Goal: Task Accomplishment & Management: Use online tool/utility

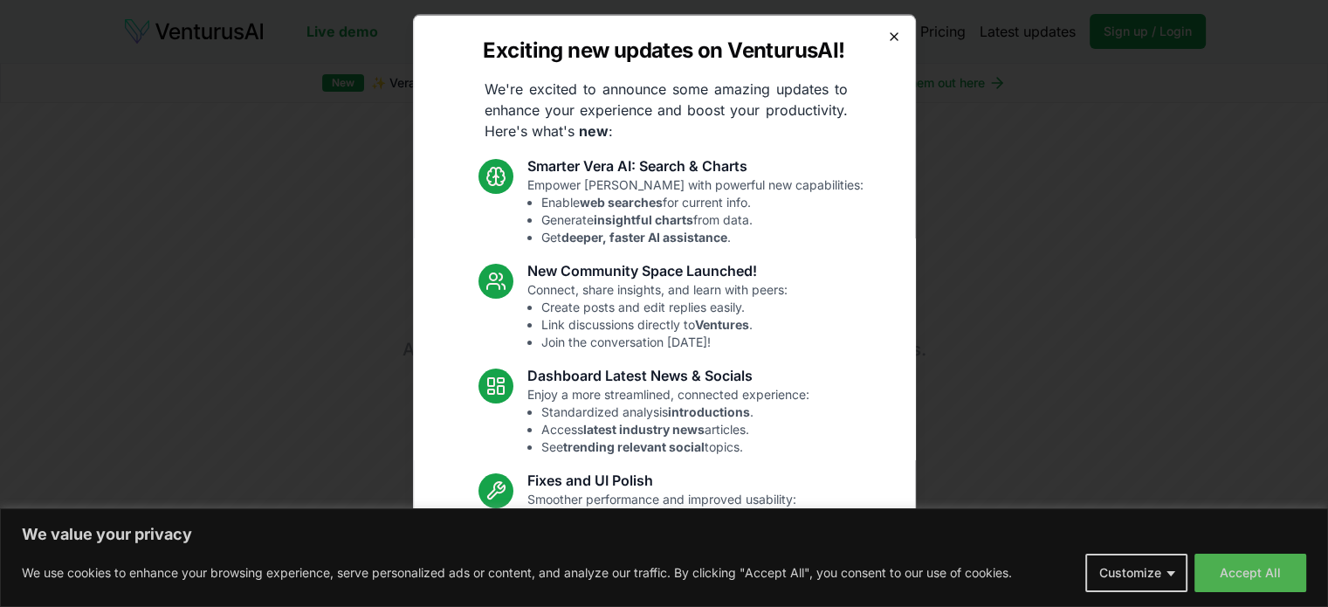
click at [887, 33] on icon "button" at bounding box center [894, 36] width 14 height 14
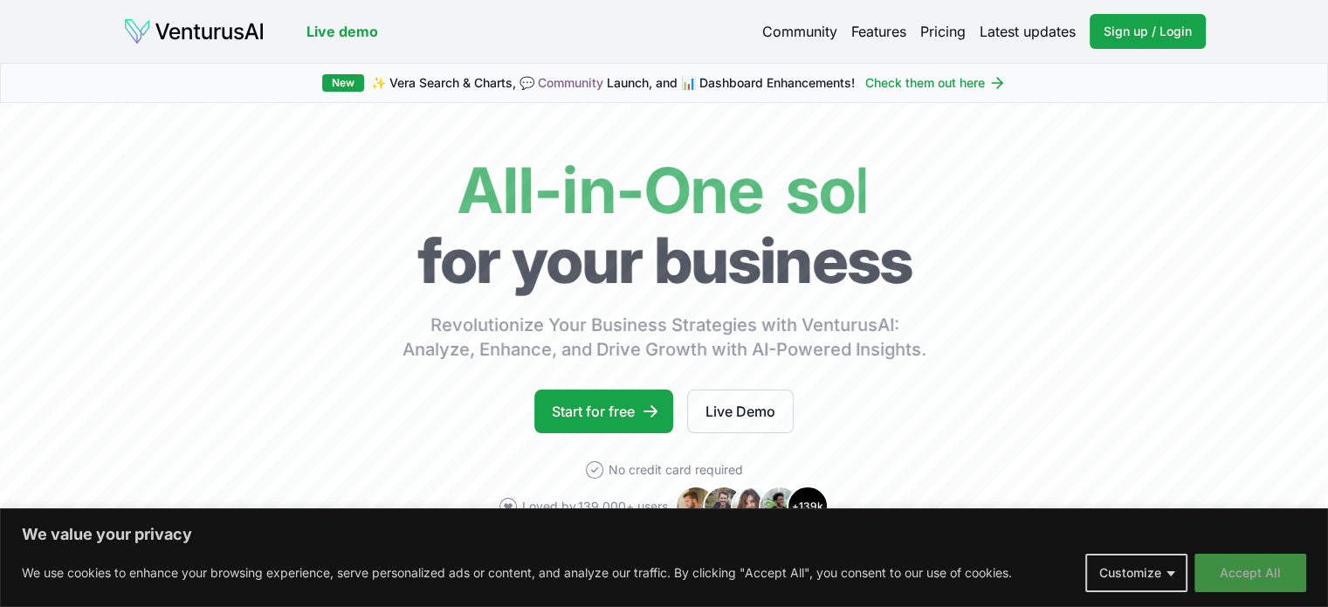
click at [1241, 572] on button "Accept All" at bounding box center [1250, 572] width 112 height 38
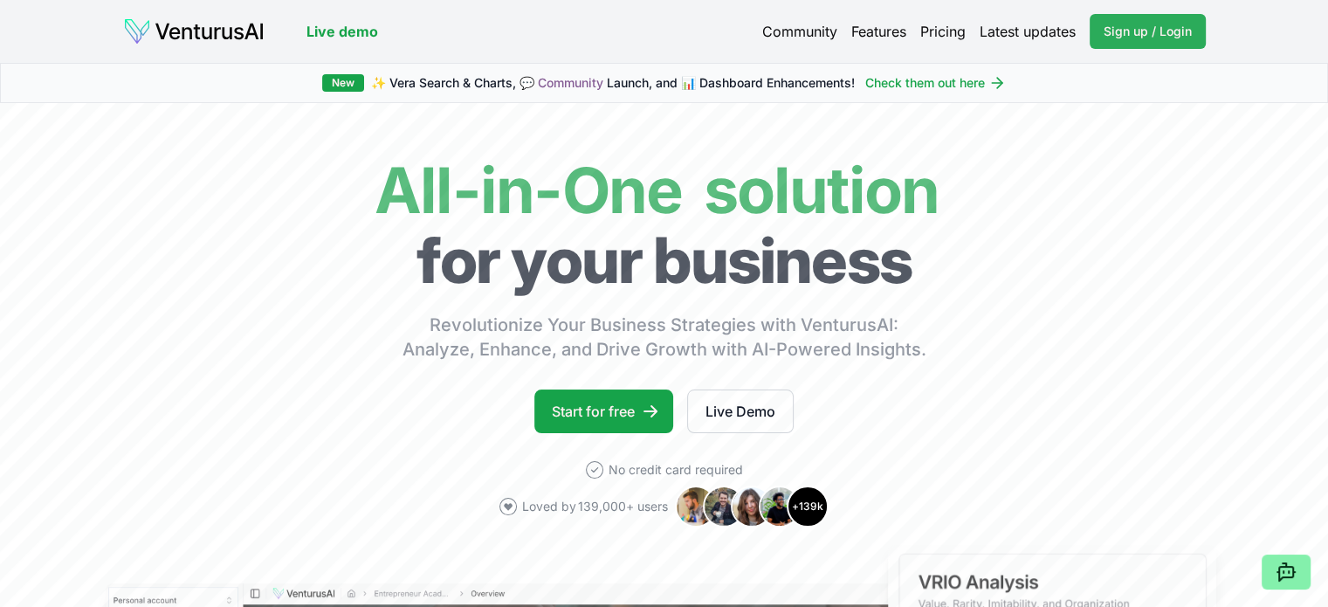
click at [1128, 21] on link "Sign up / Login Login" at bounding box center [1147, 31] width 116 height 35
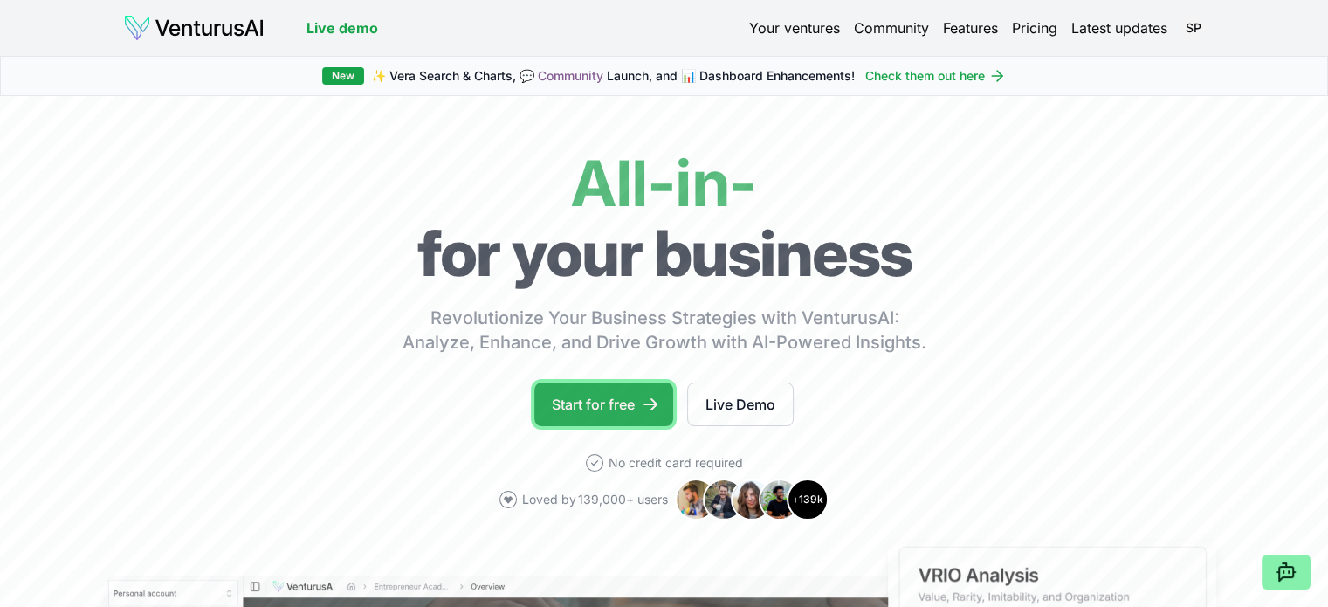
click at [602, 399] on link "Start for free" at bounding box center [603, 404] width 139 height 44
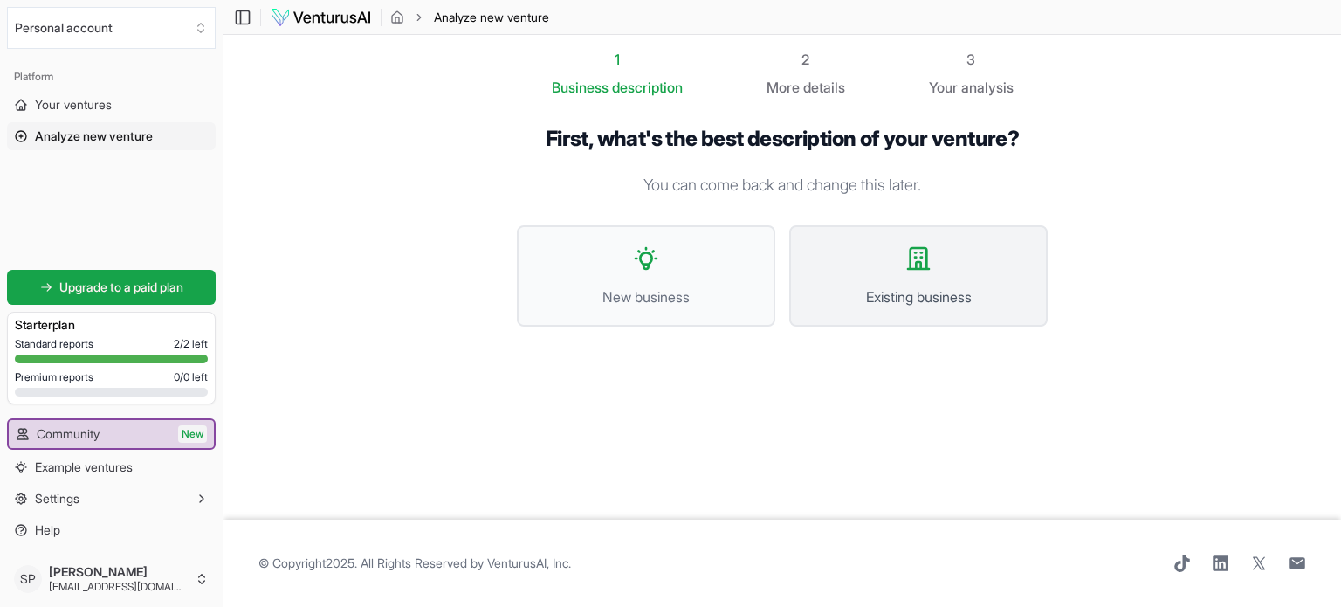
click at [908, 276] on button "Existing business" at bounding box center [918, 275] width 258 height 101
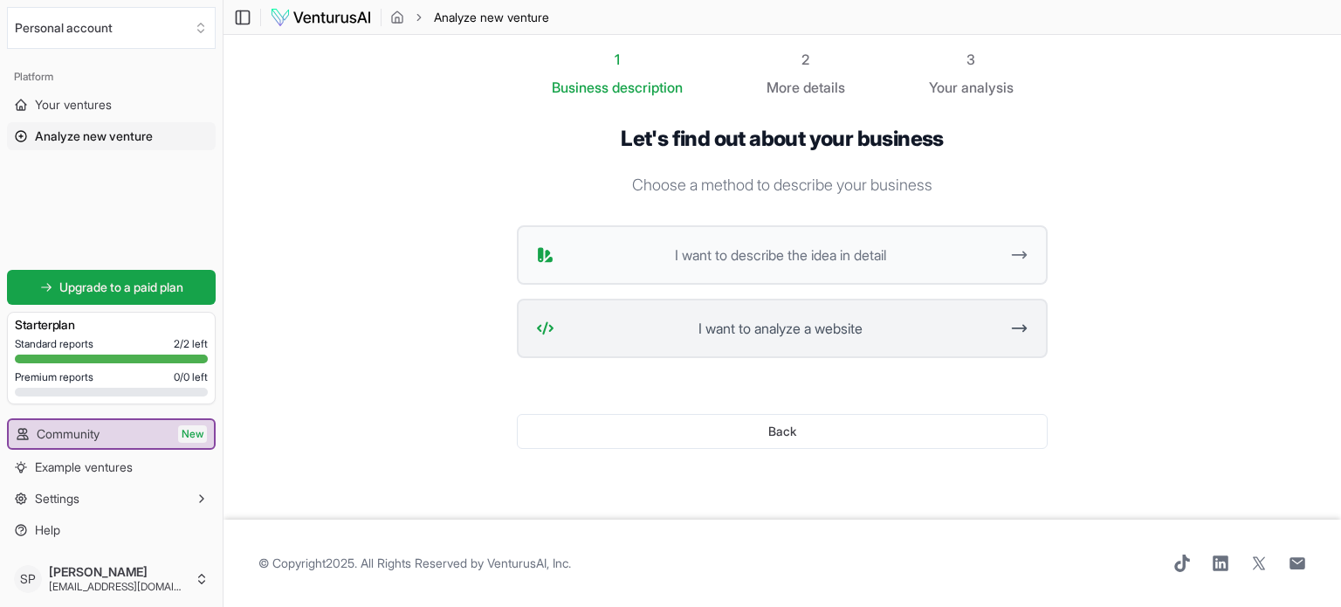
click at [1019, 326] on icon at bounding box center [1019, 328] width 18 height 21
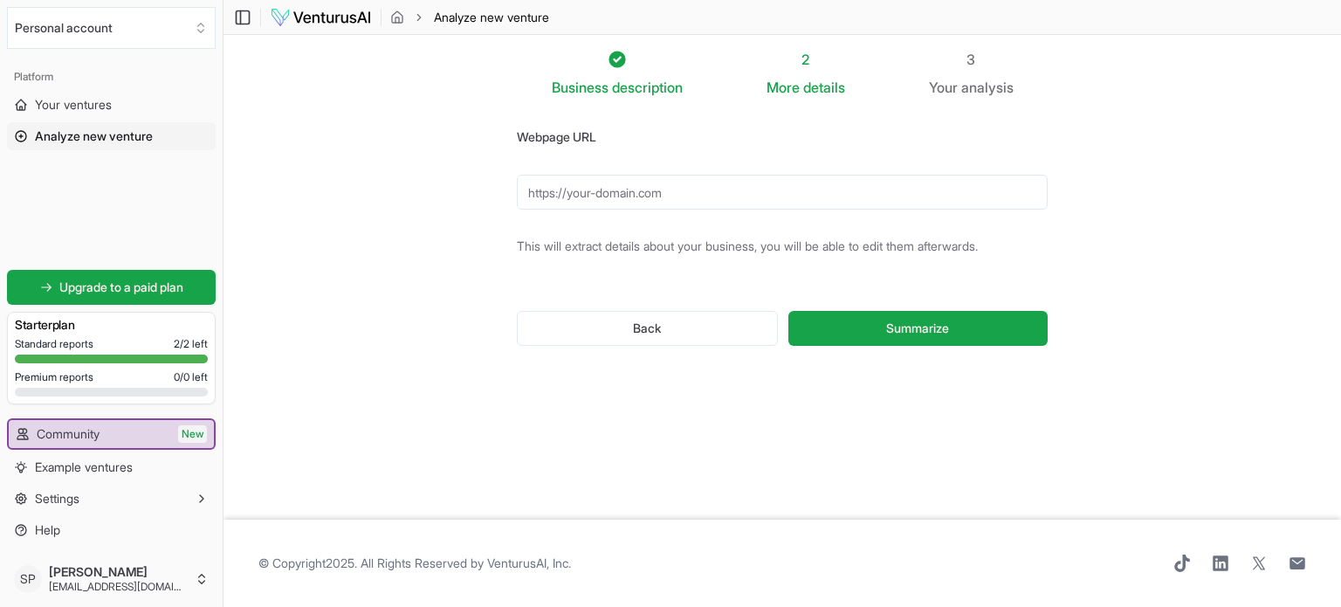
click at [554, 188] on input "Webpage URL" at bounding box center [782, 192] width 531 height 35
paste input "[URL][DOMAIN_NAME]"
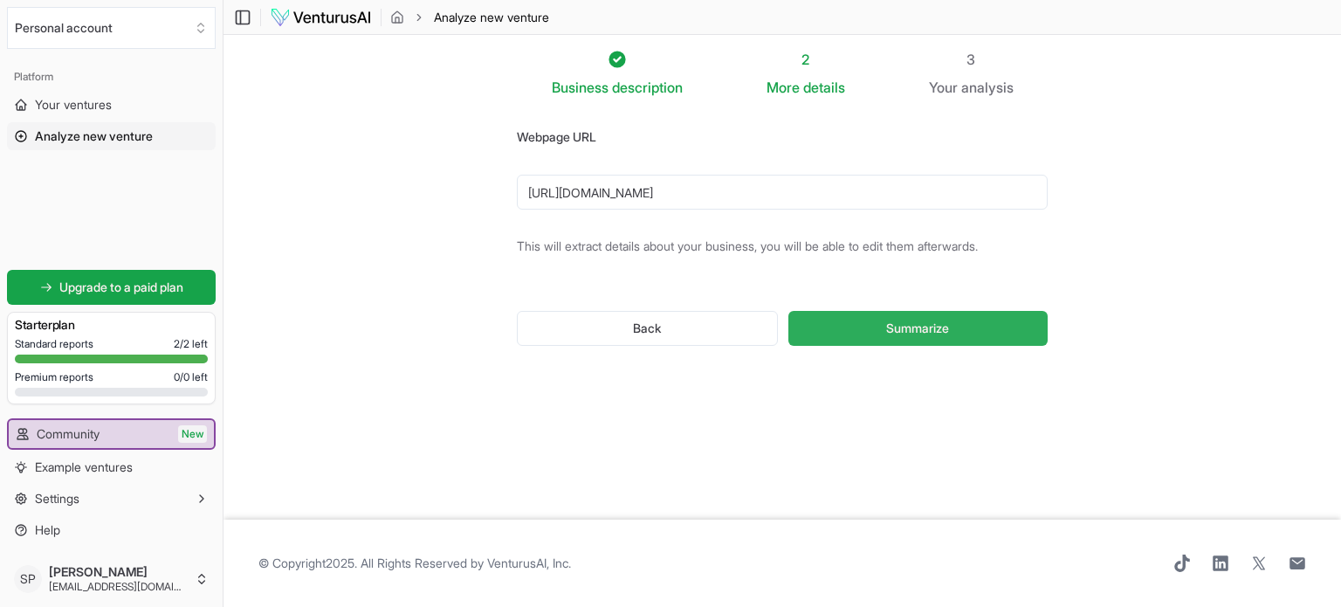
type input "[URL][DOMAIN_NAME]"
click at [894, 320] on span "Summarize" at bounding box center [917, 327] width 63 height 17
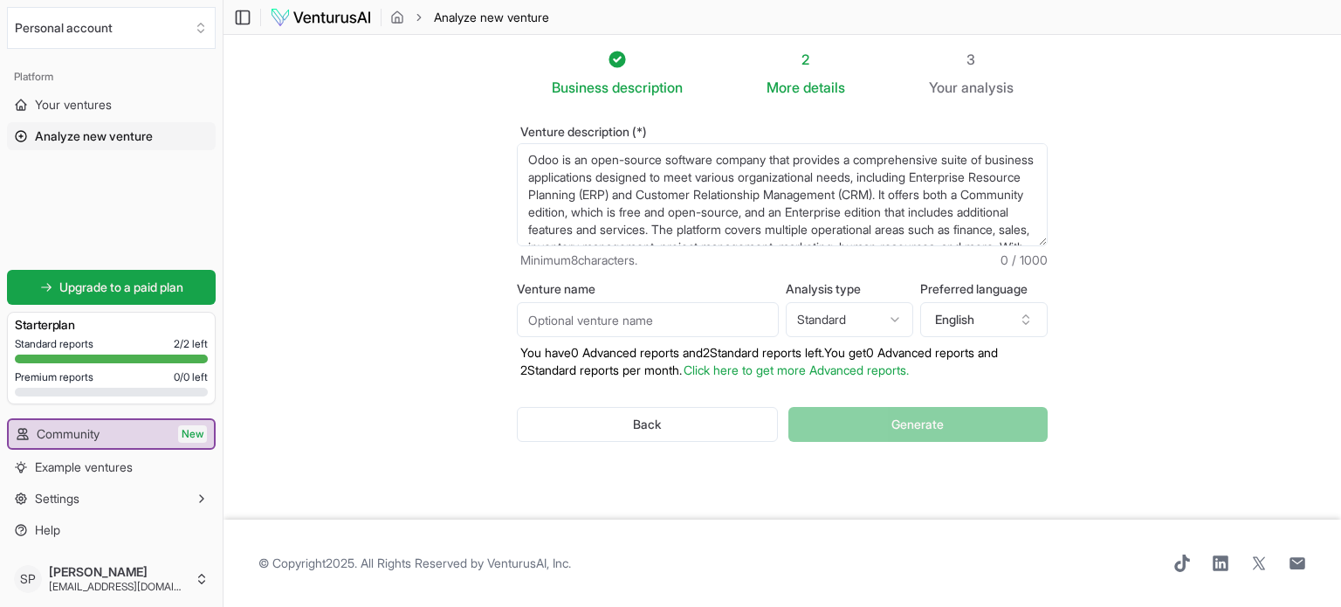
click at [680, 317] on input "Venture name" at bounding box center [648, 319] width 262 height 35
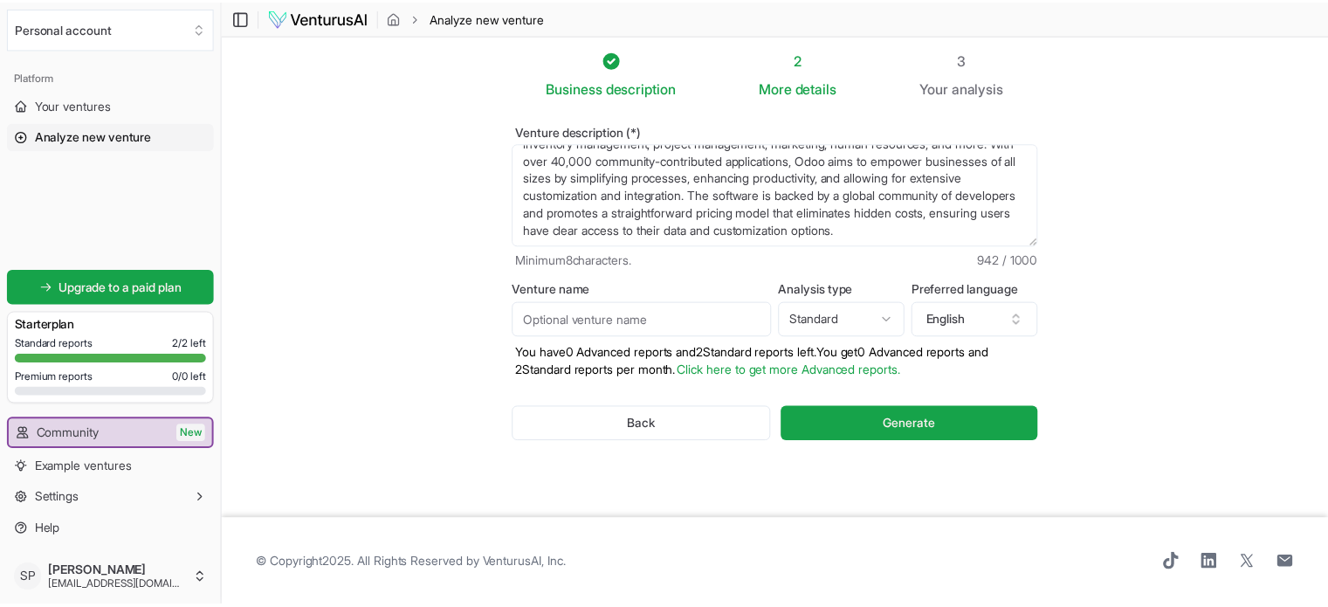
scroll to position [122, 0]
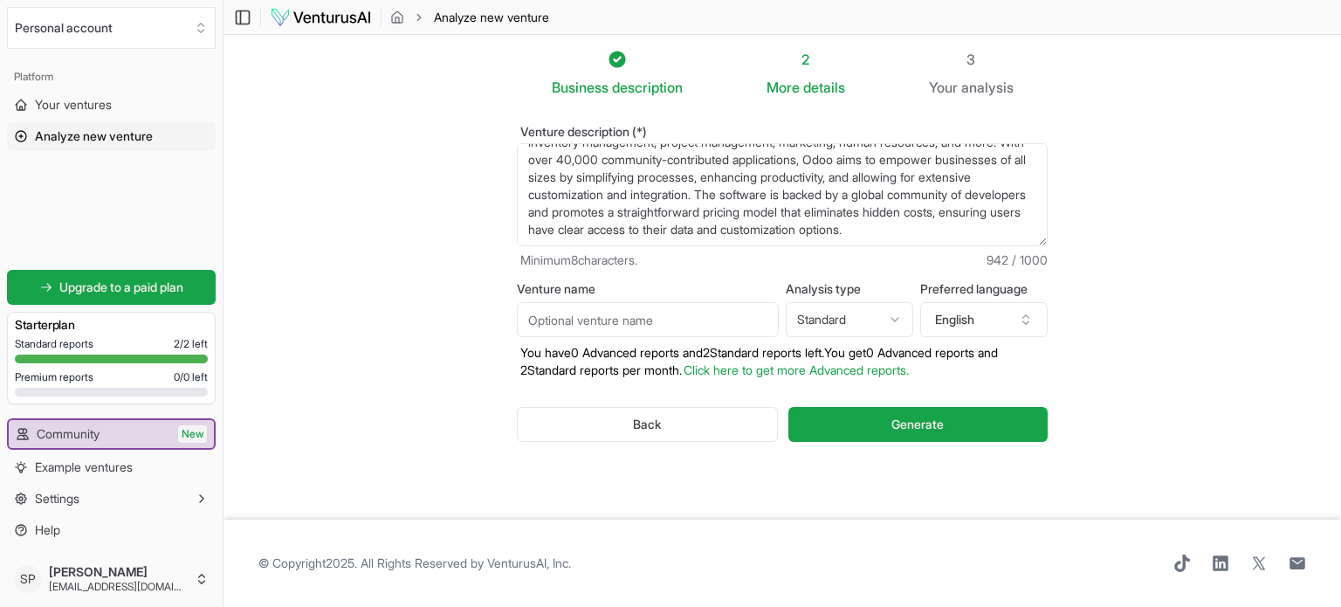
click at [1184, 242] on section "Business description 2 More details 3 Your analysis Venture description (*) Odo…" at bounding box center [781, 277] width 1117 height 484
click at [951, 320] on button "English" at bounding box center [983, 319] width 127 height 35
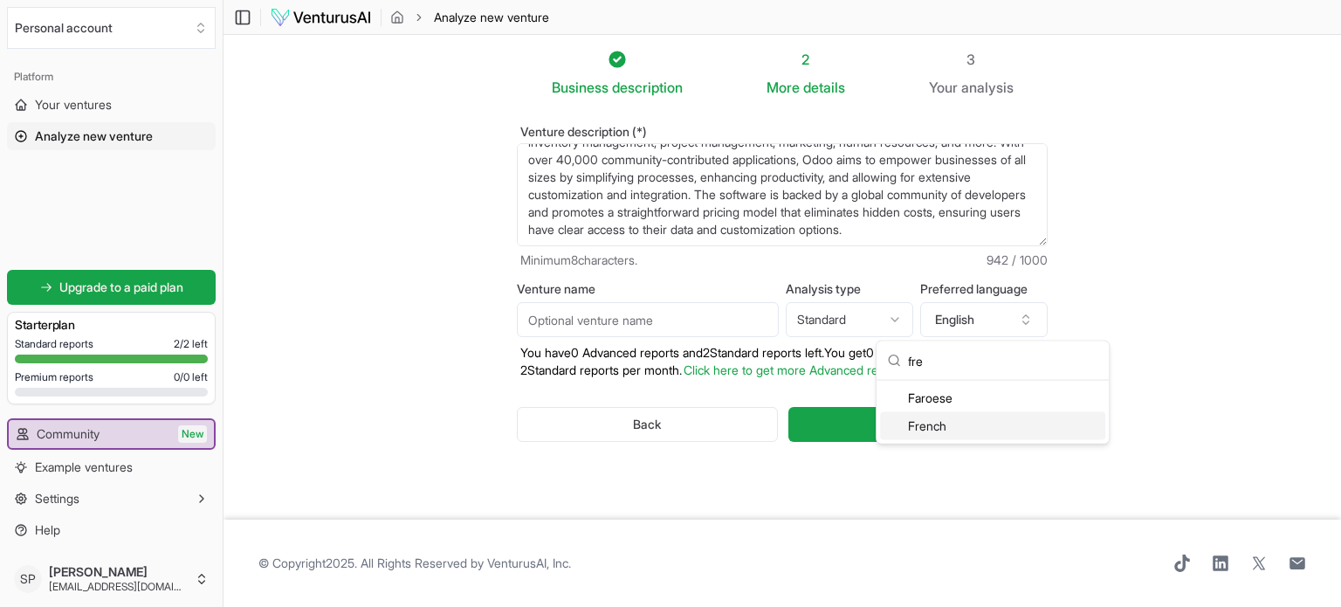
type input "fre"
click at [951, 428] on div "French" at bounding box center [992, 426] width 225 height 28
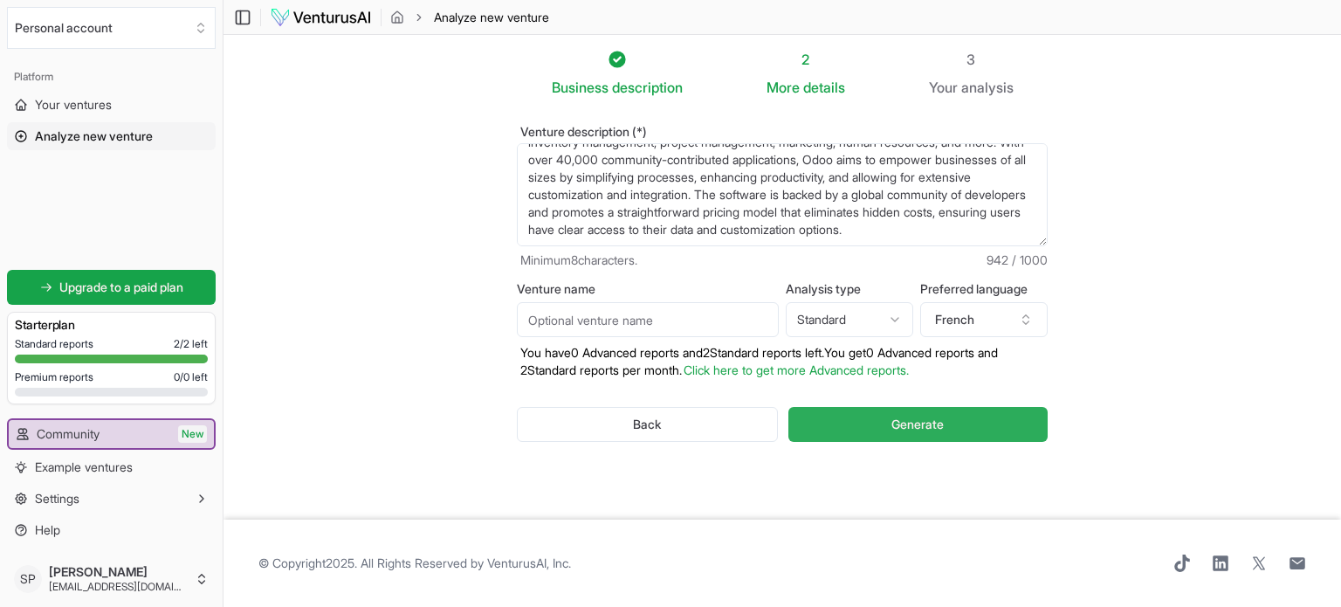
click at [903, 418] on span "Generate" at bounding box center [917, 423] width 52 height 17
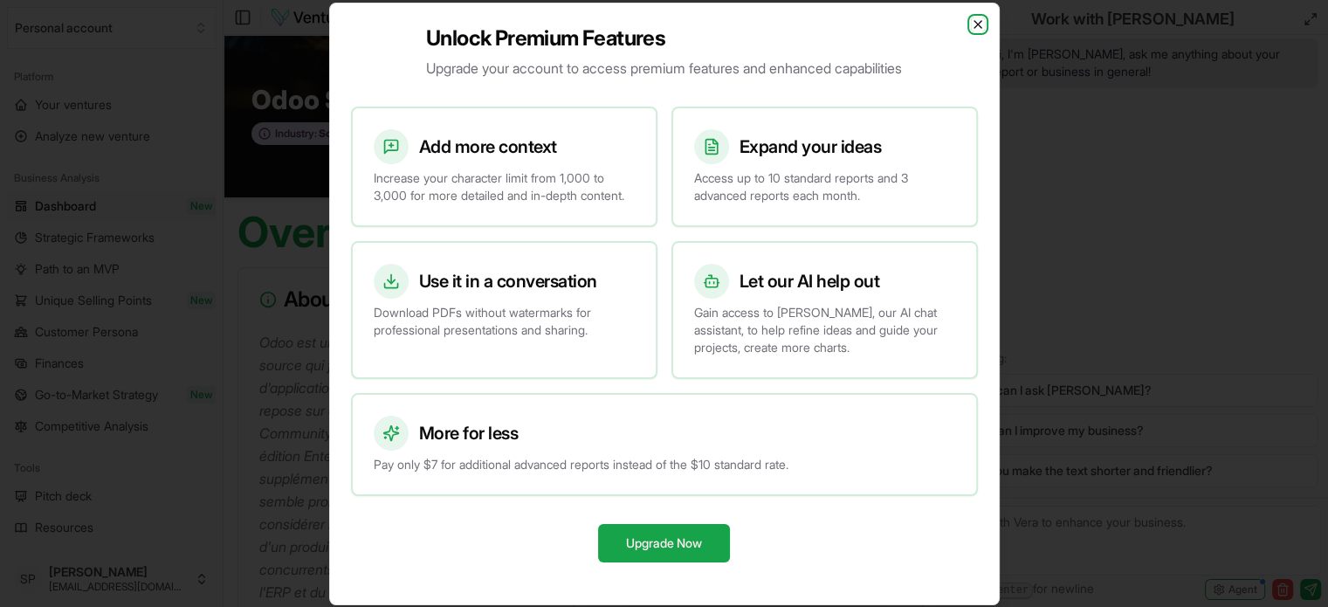
click at [976, 17] on icon "button" at bounding box center [978, 24] width 14 height 14
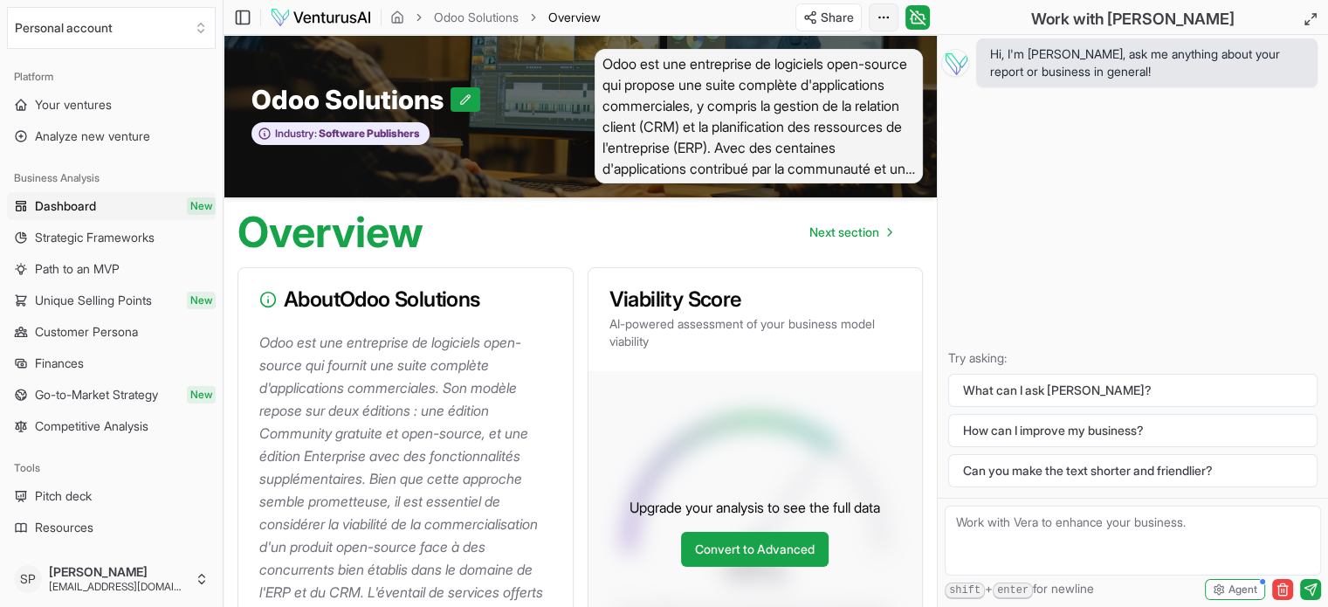
click at [883, 14] on html "We value your privacy We use cookies to enhance your browsing experience, serve…" at bounding box center [664, 303] width 1328 height 607
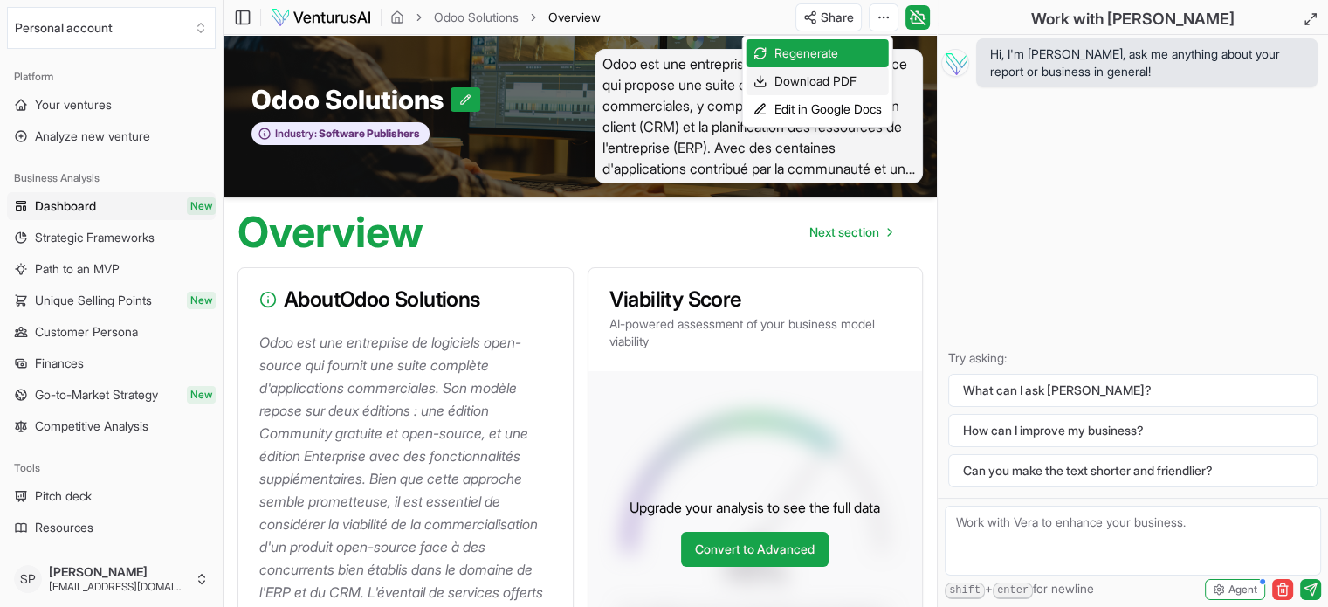
click at [844, 80] on div "Download PDF" at bounding box center [817, 81] width 142 height 28
